Goal: Navigation & Orientation: Find specific page/section

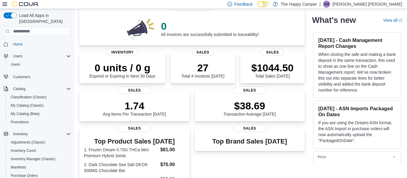
scroll to position [41, 0]
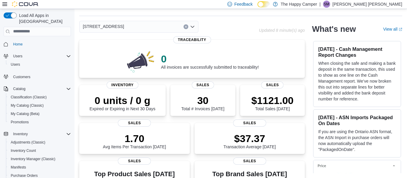
scroll to position [216, 0]
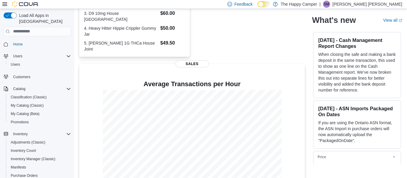
click at [110, 6] on div "Feedback Dark Mode The Happy Camper | [PERSON_NAME]" at bounding box center [203, 4] width 407 height 9
click at [110, 6] on div "Feedback Dark Mode The Happy Camper | SM Sutton Mayes" at bounding box center [203, 4] width 407 height 9
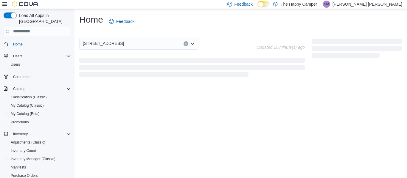
scroll to position [0, 0]
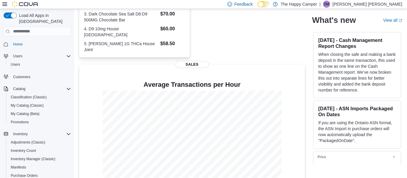
scroll to position [215, 0]
click at [244, 17] on div "0 All invoices are successfully submitted to traceability! Traceability 0 units…" at bounding box center [191, 14] width 225 height 344
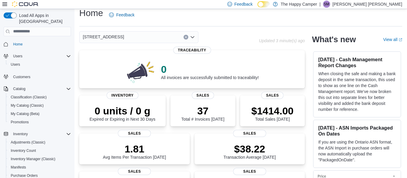
scroll to position [0, 0]
